Goal: Task Accomplishment & Management: Manage account settings

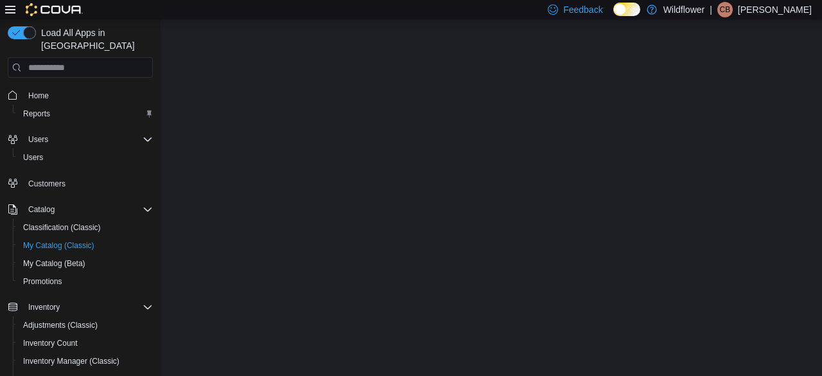
select select "**********"
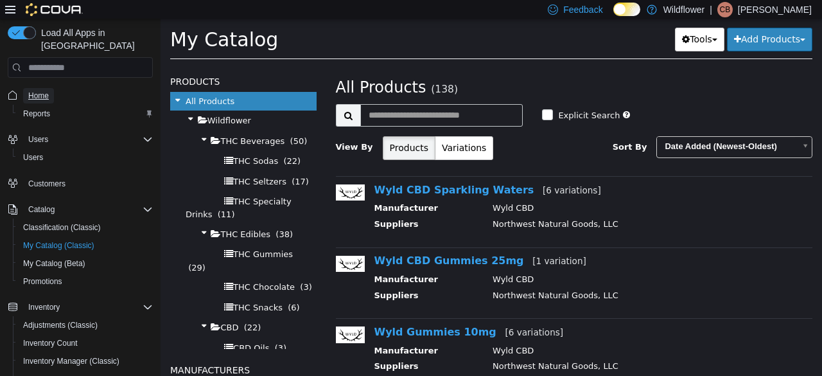
click at [53, 88] on link "Home" at bounding box center [38, 95] width 31 height 15
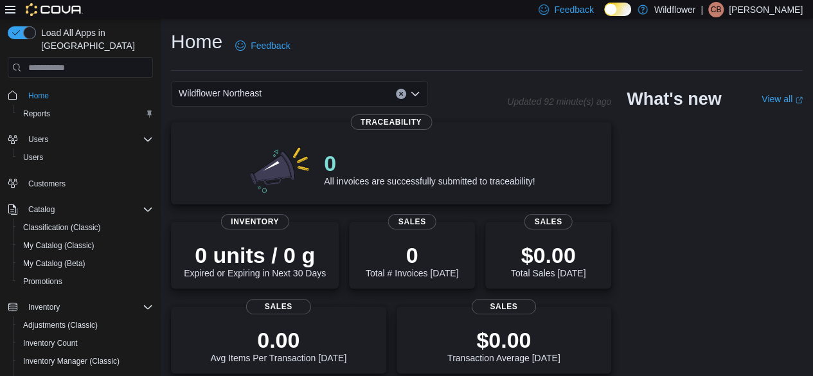
click at [284, 87] on div "Wildflower Northeast" at bounding box center [299, 94] width 257 height 26
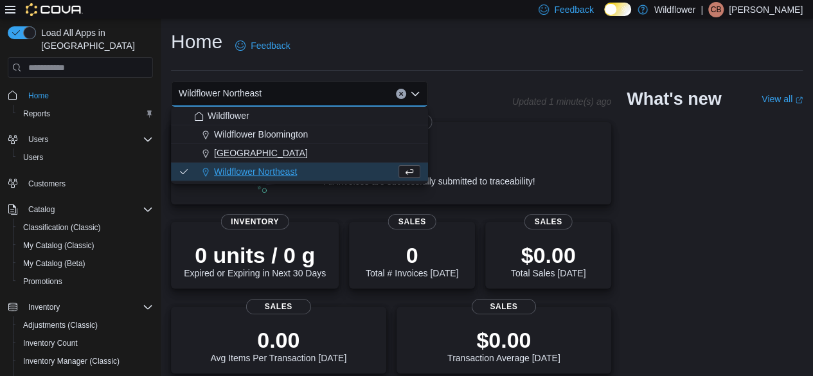
click at [288, 154] on span "Wildflower North Loop" at bounding box center [261, 153] width 94 height 13
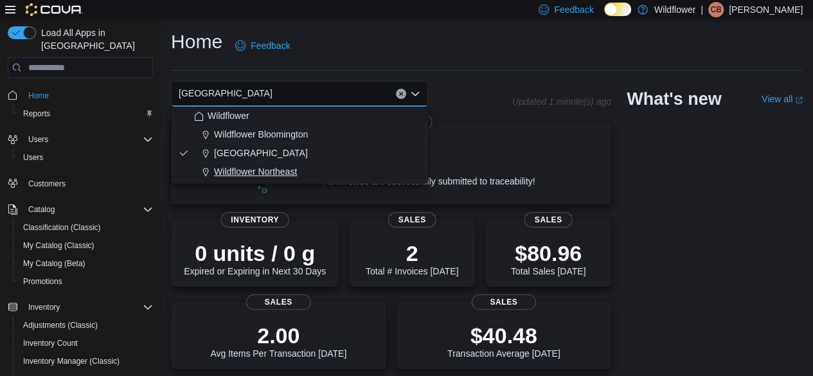
click at [270, 169] on span "Wildflower Northeast" at bounding box center [255, 171] width 83 height 13
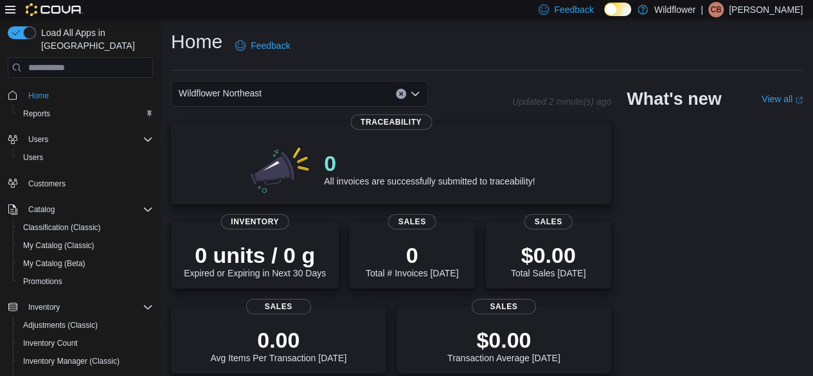
click at [468, 51] on div "Home Feedback" at bounding box center [487, 45] width 632 height 33
click at [500, 35] on div "Home Feedback" at bounding box center [487, 45] width 632 height 33
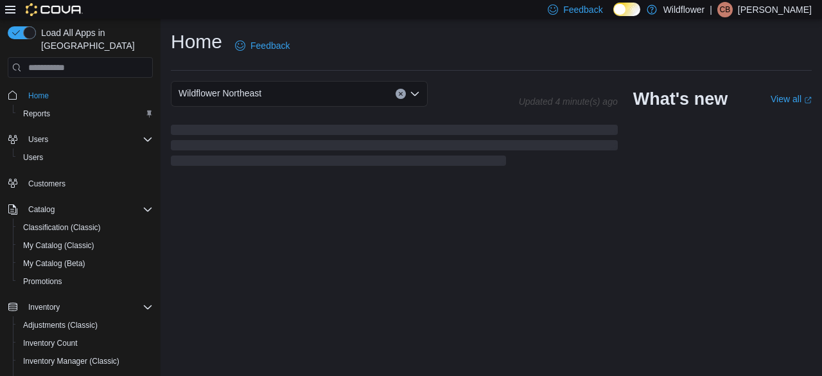
click at [272, 99] on div "Wildflower Northeast" at bounding box center [299, 94] width 257 height 26
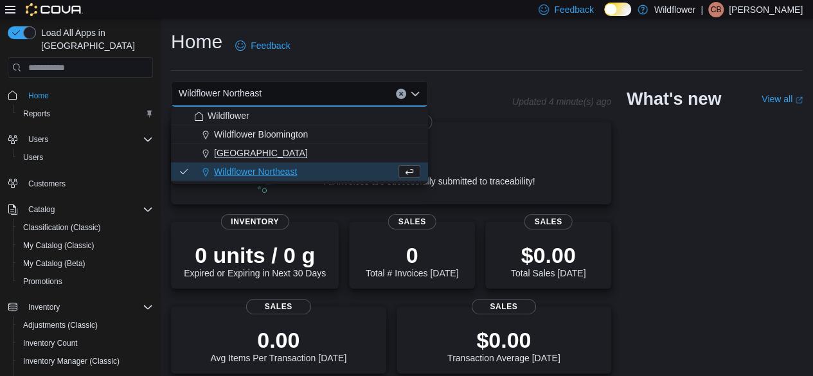
click at [252, 154] on span "[GEOGRAPHIC_DATA]" at bounding box center [261, 153] width 94 height 13
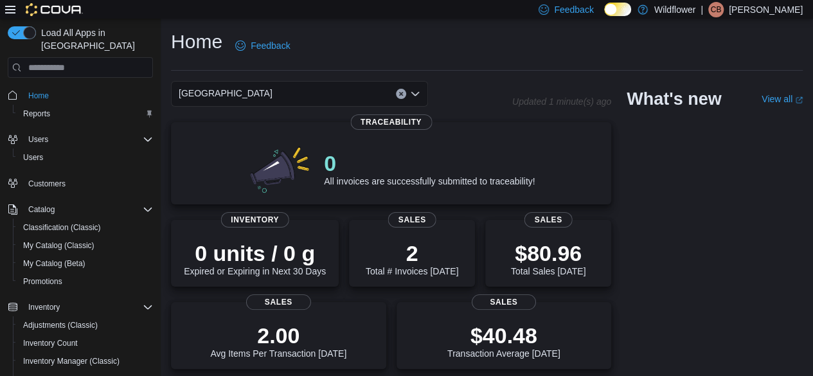
click at [268, 93] on span "[GEOGRAPHIC_DATA]" at bounding box center [226, 92] width 94 height 15
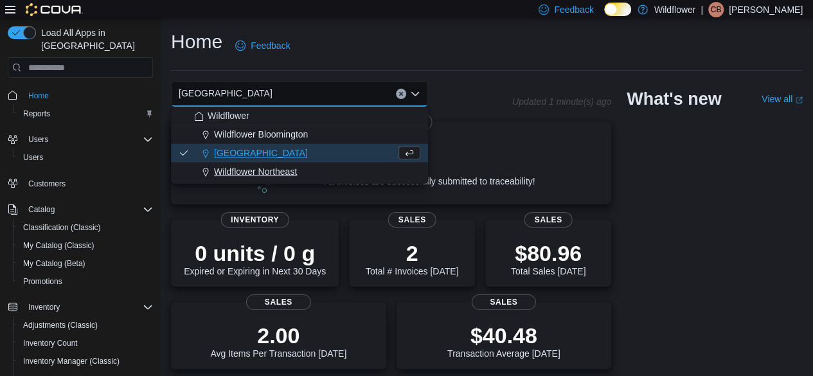
click at [266, 168] on span "Wildflower Northeast" at bounding box center [255, 171] width 83 height 13
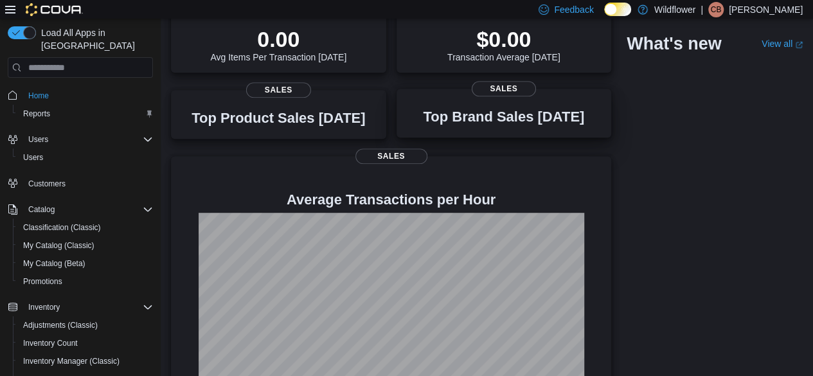
scroll to position [352, 0]
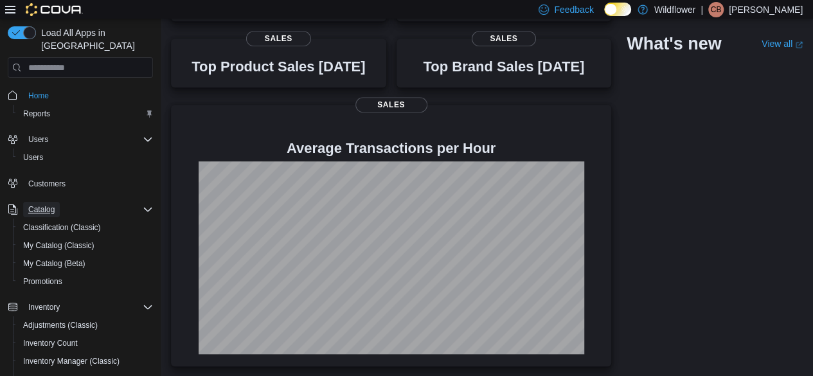
click at [37, 204] on span "Catalog" at bounding box center [41, 209] width 26 height 10
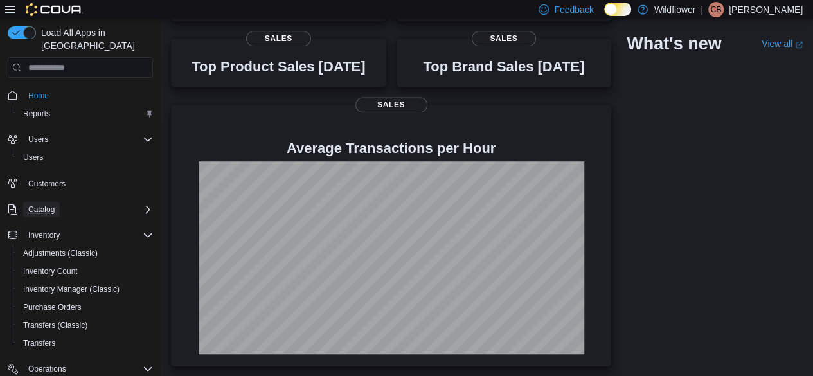
click at [43, 204] on span "Catalog" at bounding box center [41, 209] width 26 height 10
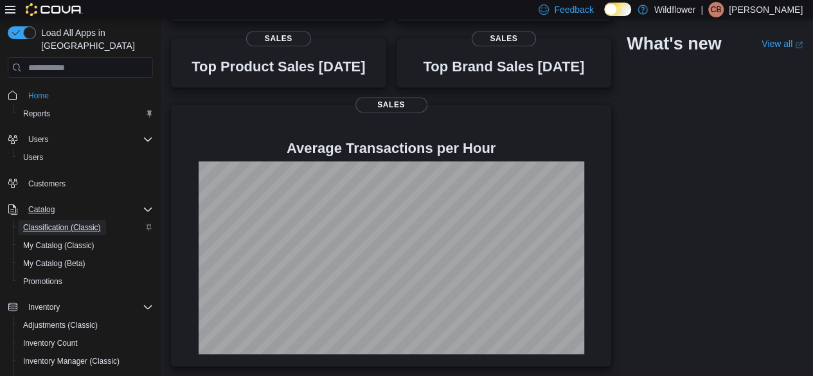
click at [44, 222] on span "Classification (Classic)" at bounding box center [62, 227] width 78 height 10
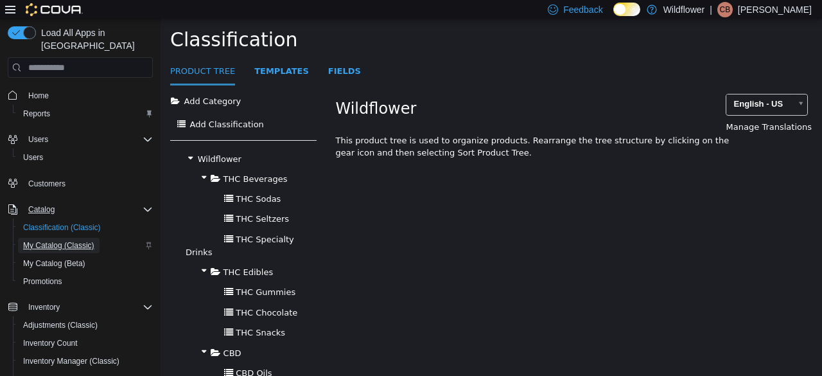
click at [62, 240] on span "My Catalog (Classic)" at bounding box center [58, 245] width 71 height 10
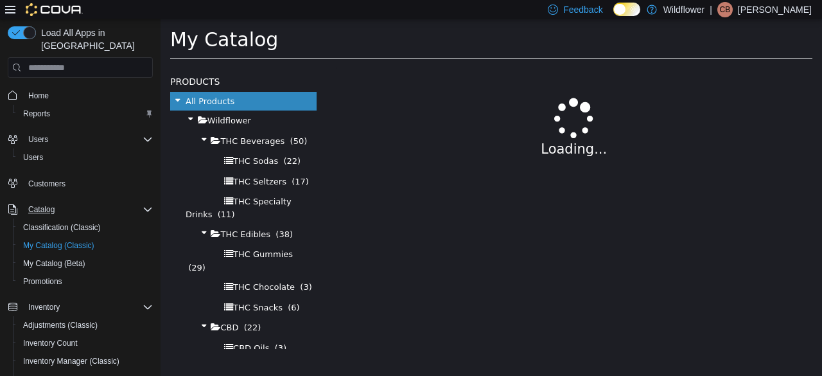
select select "**********"
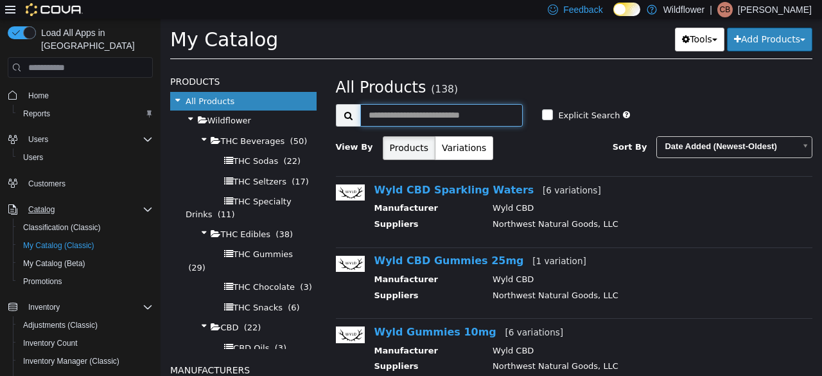
click at [449, 120] on input "text" at bounding box center [441, 115] width 163 height 22
type input "****"
select select "**********"
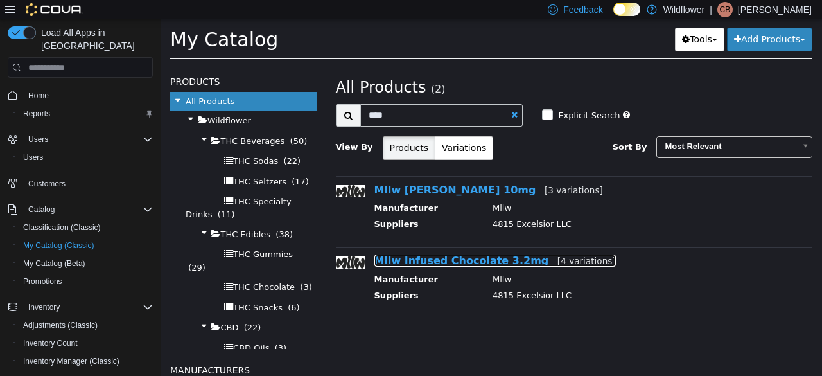
click at [434, 254] on link "Mllw Infused Chocolate 3.2mg [4 variations]" at bounding box center [496, 260] width 242 height 12
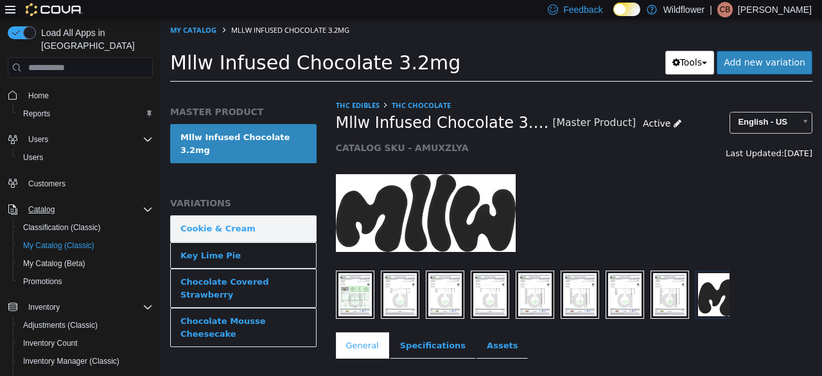
click at [247, 215] on link "Cookie & Cream" at bounding box center [243, 228] width 147 height 27
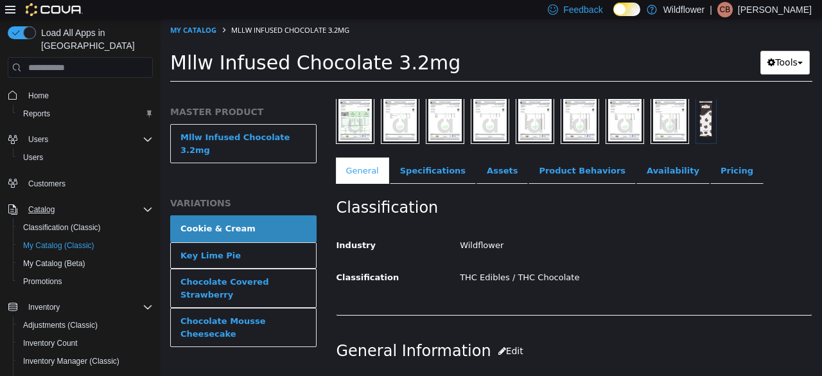
scroll to position [193, 0]
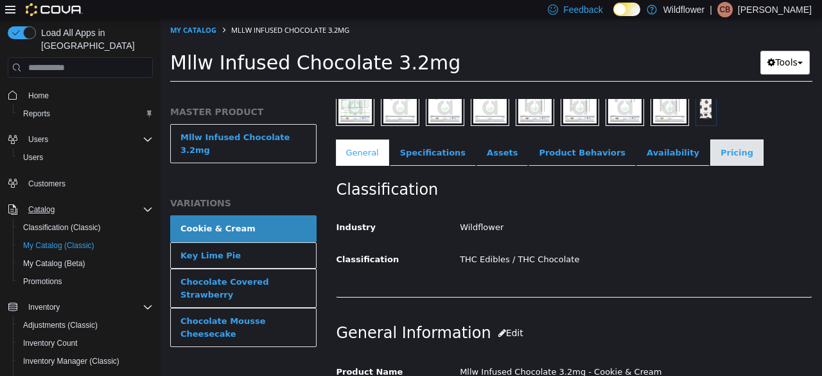
click at [711, 158] on link "Pricing" at bounding box center [737, 152] width 53 height 27
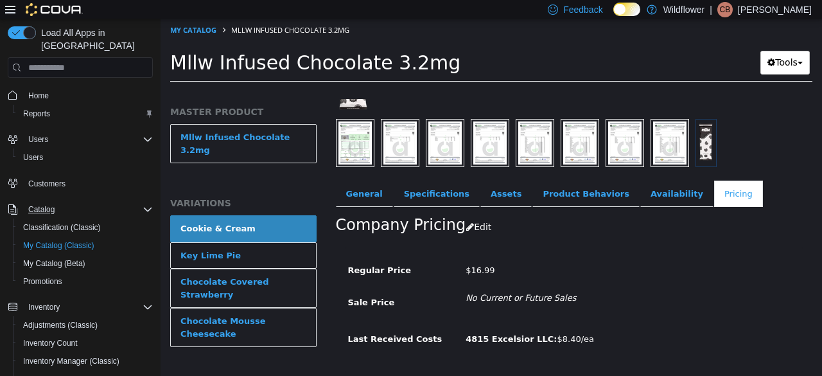
scroll to position [182, 0]
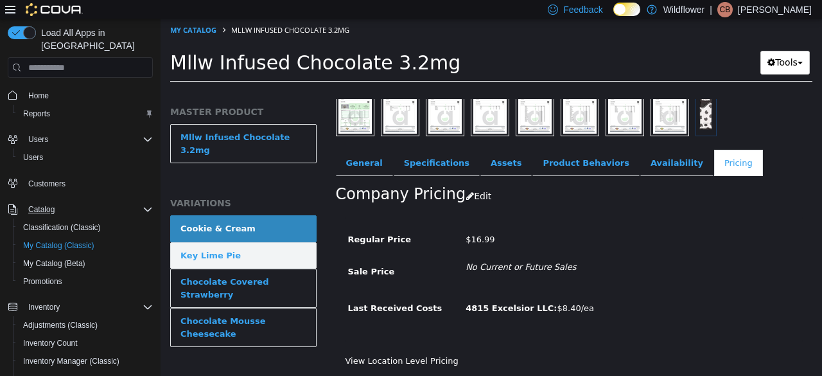
click at [239, 242] on link "Key Lime Pie" at bounding box center [243, 255] width 147 height 27
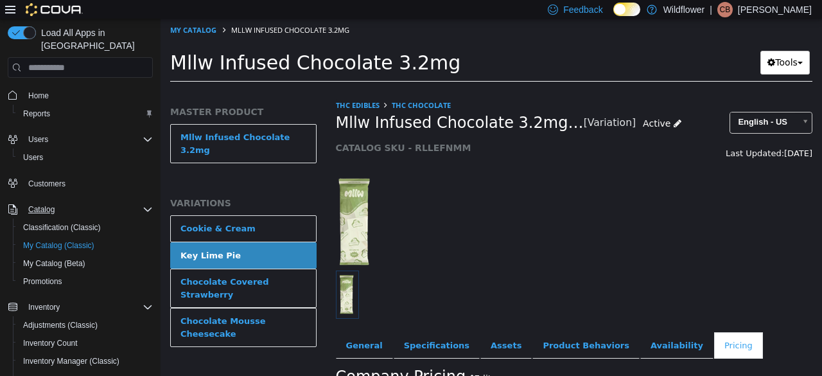
scroll to position [182, 0]
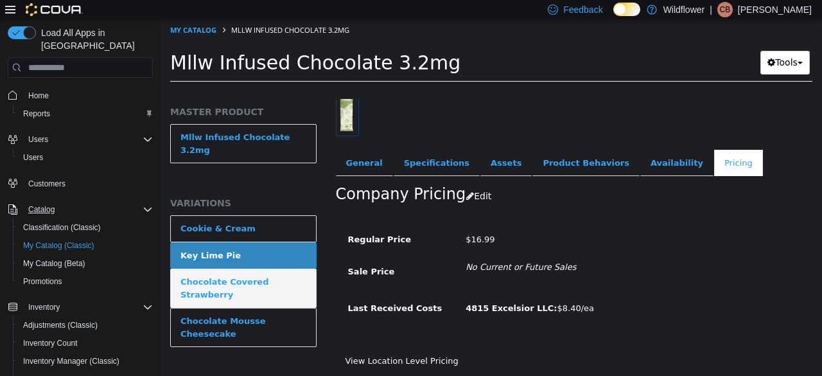
click at [275, 276] on div "Chocolate Covered Strawberry" at bounding box center [244, 288] width 126 height 25
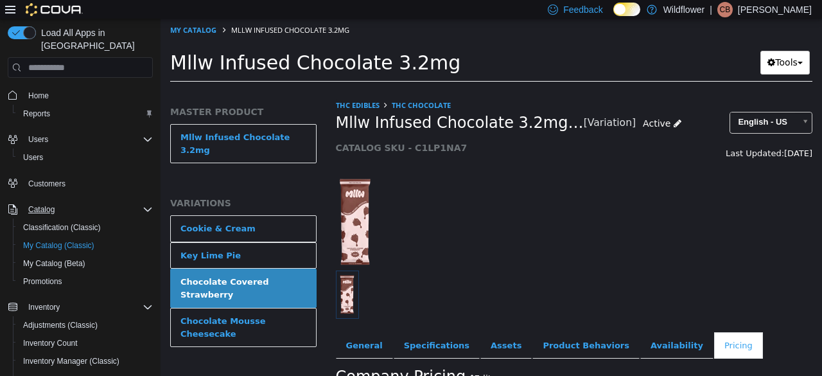
scroll to position [182, 0]
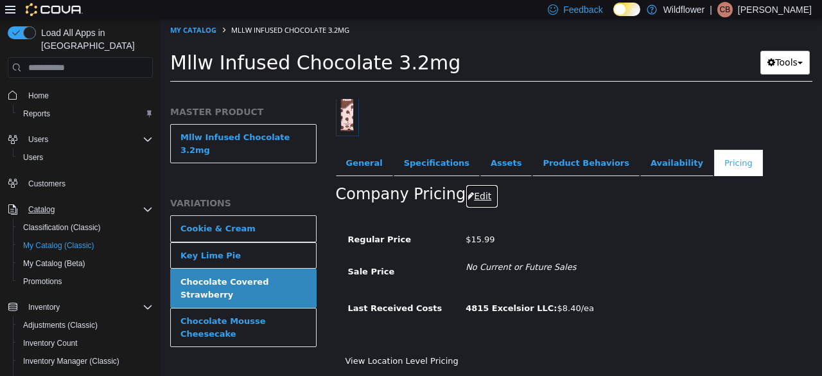
click at [474, 200] on button "Edit" at bounding box center [482, 196] width 33 height 24
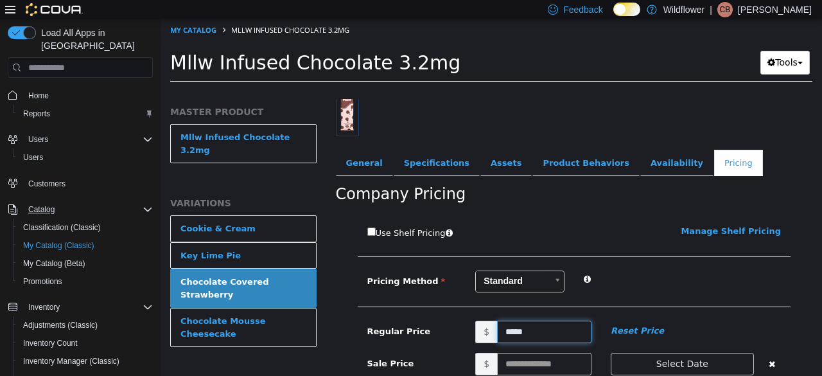
click at [511, 333] on input "*****" at bounding box center [544, 332] width 94 height 22
type input "*****"
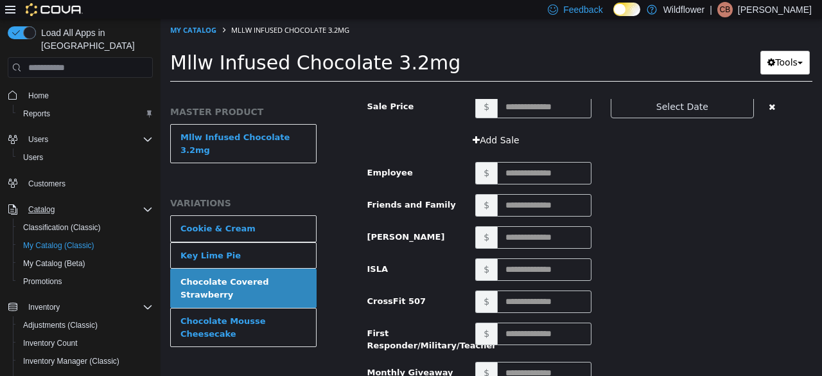
scroll to position [598, 0]
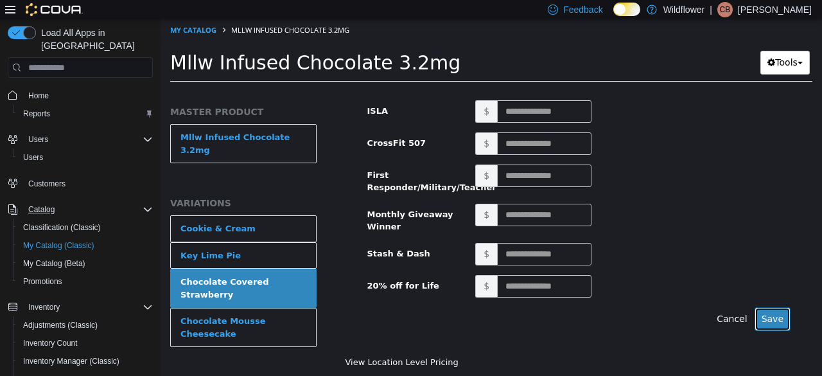
click at [774, 321] on button "Save" at bounding box center [773, 319] width 36 height 24
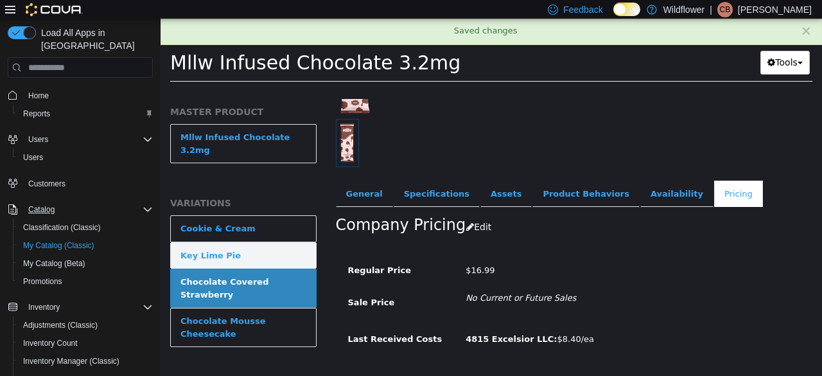
scroll to position [182, 0]
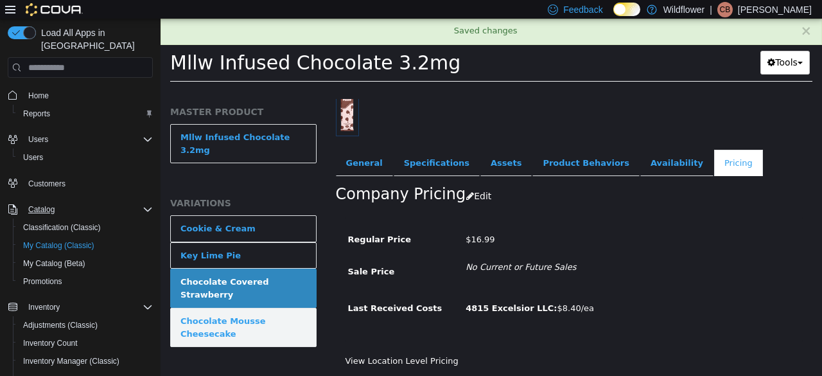
click at [298, 308] on link "Chocolate Mousse Cheesecake" at bounding box center [243, 327] width 147 height 39
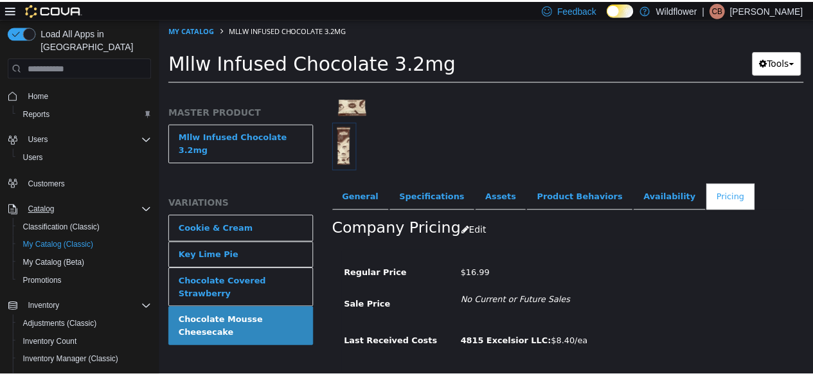
scroll to position [182, 0]
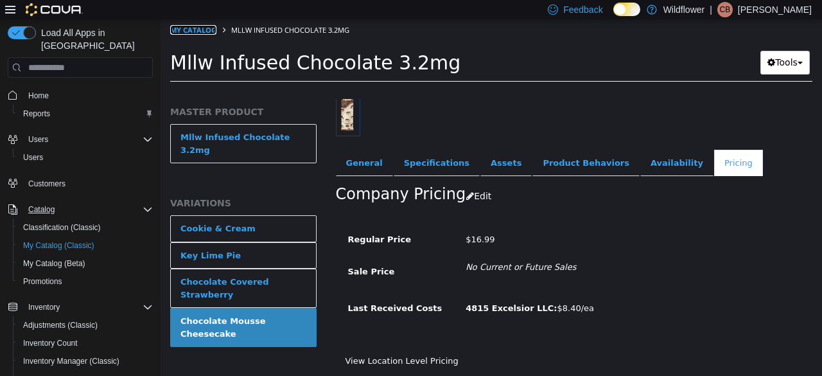
click at [175, 27] on link "My Catalog" at bounding box center [193, 30] width 46 height 10
select select "**********"
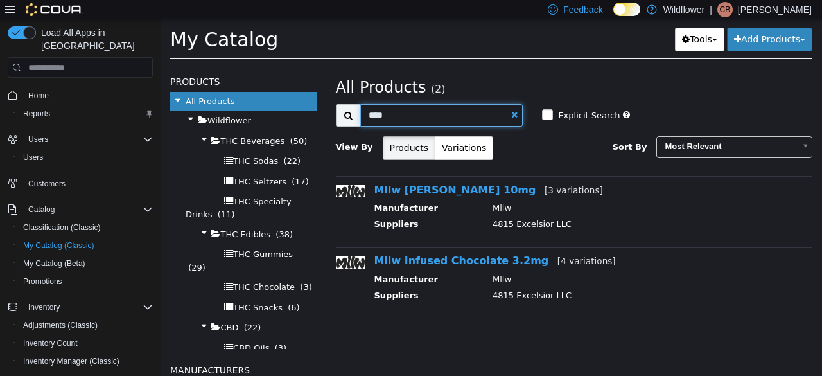
drag, startPoint x: 420, startPoint y: 111, endPoint x: 308, endPoint y: 116, distance: 112.6
click at [308, 67] on div "**********" at bounding box center [492, 67] width 662 height 0
click at [31, 91] on span "Home" at bounding box center [38, 96] width 21 height 10
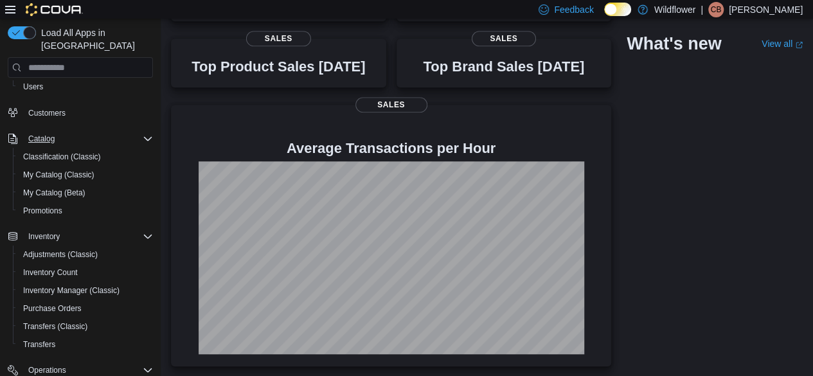
scroll to position [193, 0]
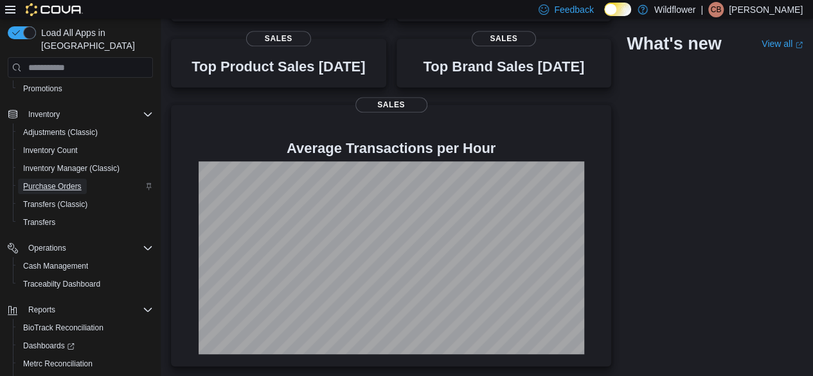
click at [50, 181] on span "Purchase Orders" at bounding box center [52, 186] width 58 height 10
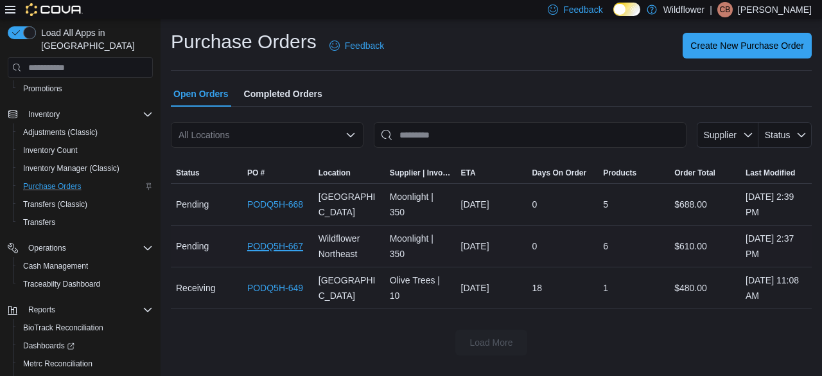
click at [279, 244] on link "PODQ5H-667" at bounding box center [275, 245] width 56 height 15
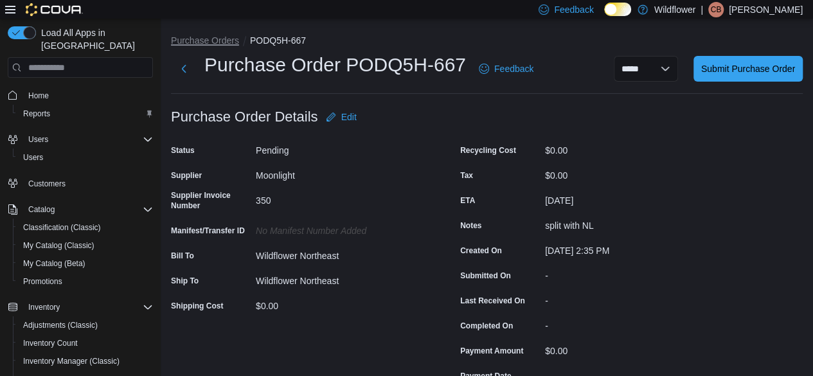
click at [196, 42] on button "Purchase Orders" at bounding box center [205, 40] width 68 height 10
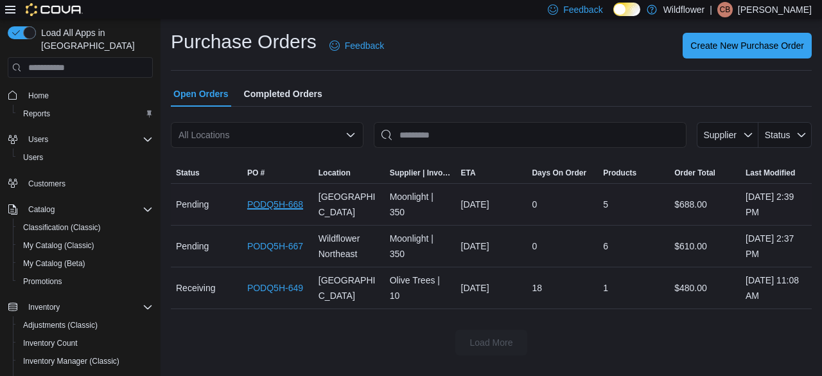
click at [263, 200] on link "PODQ5H-668" at bounding box center [275, 204] width 56 height 15
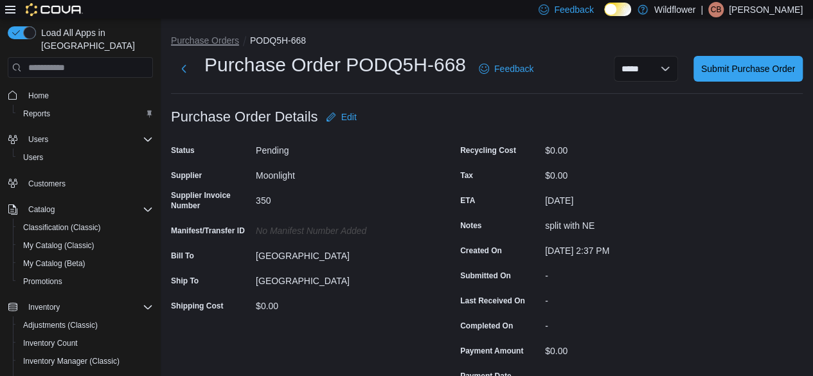
click at [208, 38] on button "Purchase Orders" at bounding box center [205, 40] width 68 height 10
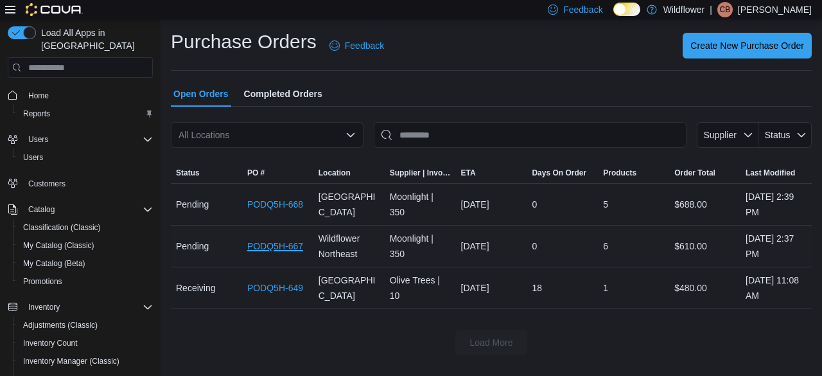
click at [260, 244] on link "PODQ5H-667" at bounding box center [275, 245] width 56 height 15
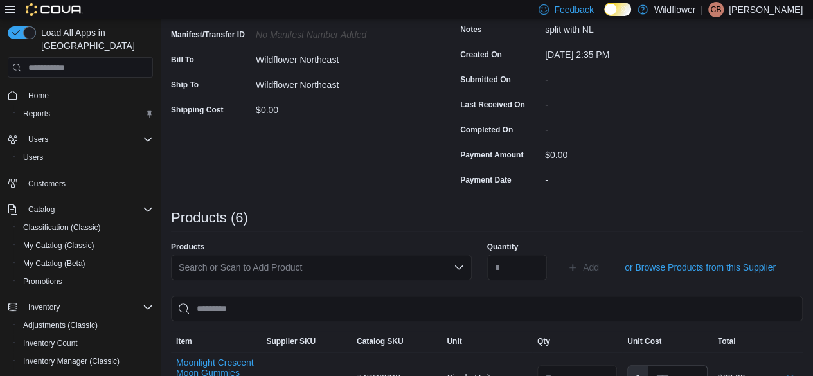
scroll to position [3, 0]
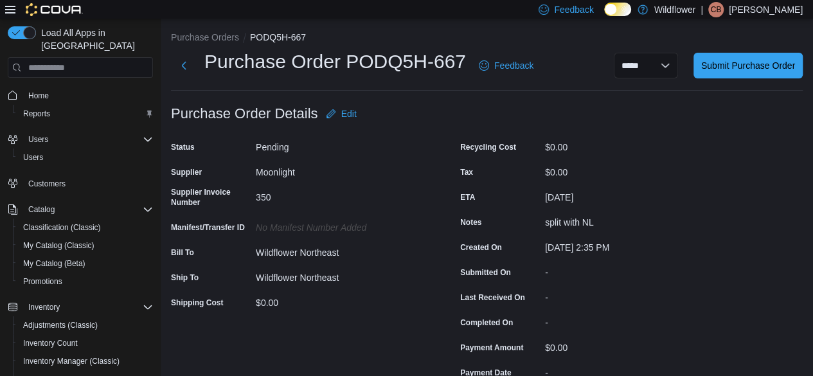
click at [12, 8] on icon at bounding box center [10, 9] width 10 height 10
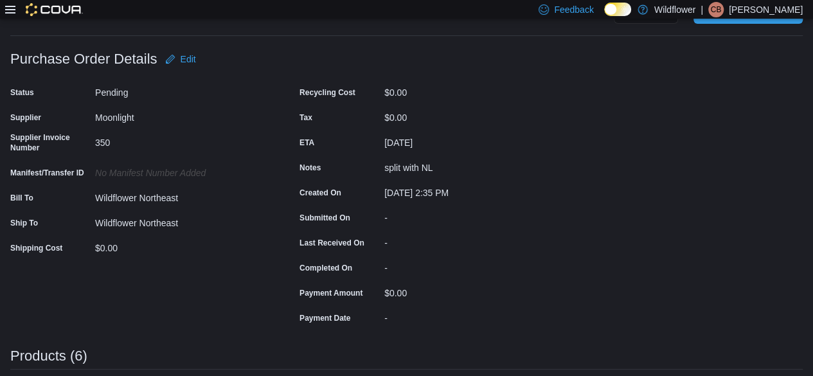
scroll to position [0, 0]
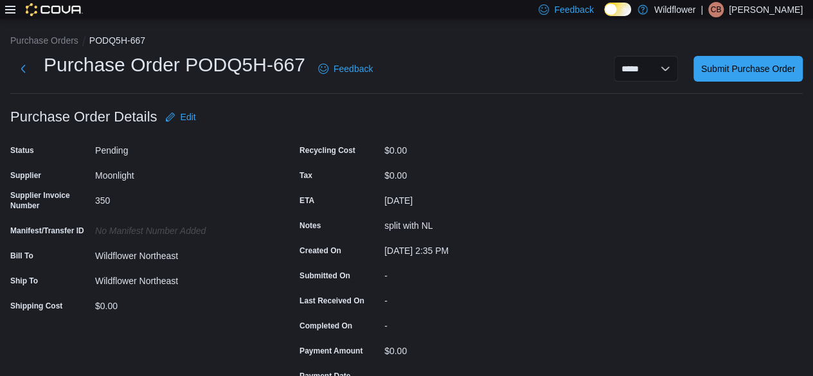
click at [14, 11] on icon at bounding box center [10, 9] width 10 height 10
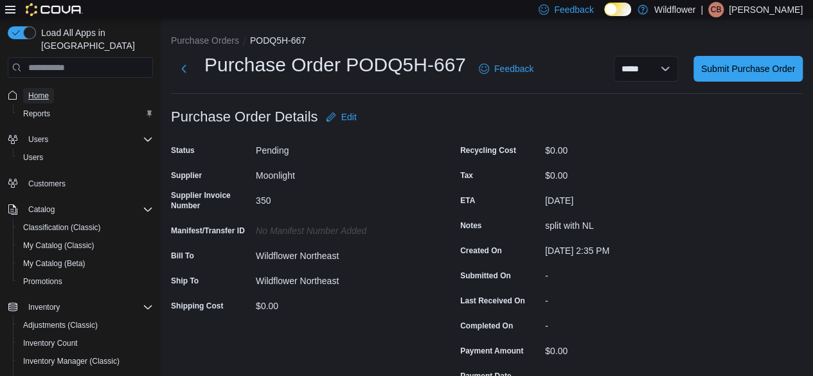
click at [25, 88] on link "Home" at bounding box center [38, 95] width 31 height 15
